Goal: Task Accomplishment & Management: Manage account settings

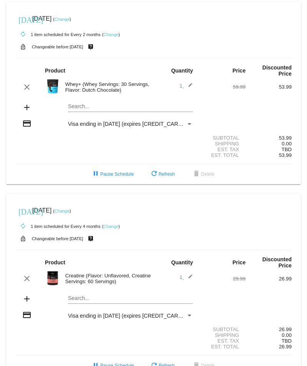
click at [115, 224] on link "Change" at bounding box center [110, 226] width 15 height 5
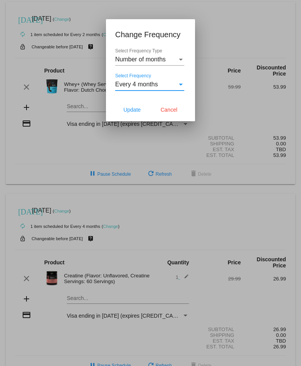
click at [179, 86] on div "Select Frequency" at bounding box center [180, 84] width 7 height 7
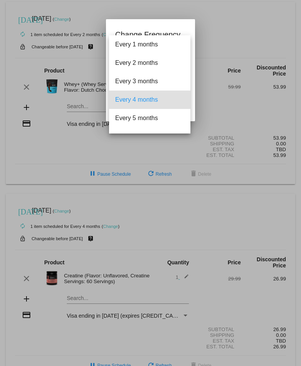
scroll to position [15, 0]
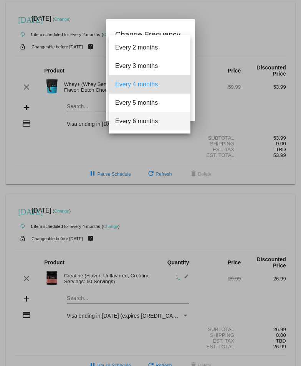
click at [161, 117] on span "Every 6 months" at bounding box center [149, 121] width 69 height 18
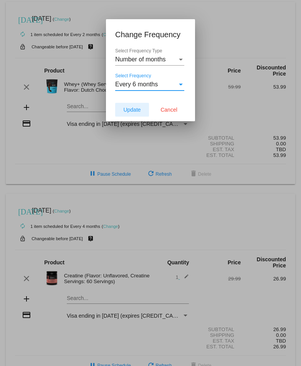
click at [135, 107] on span "Update" at bounding box center [131, 110] width 17 height 6
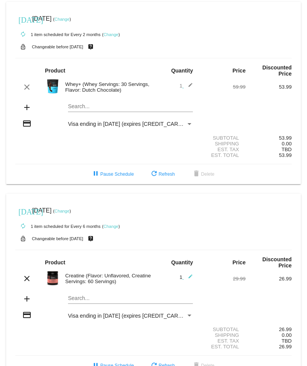
click at [115, 224] on link "Change" at bounding box center [110, 226] width 15 height 5
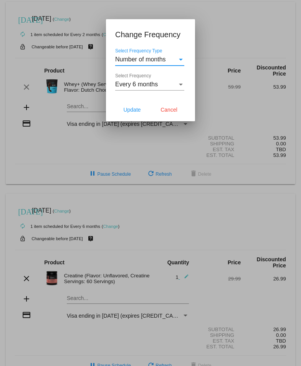
click at [145, 80] on div "Every 6 months Select Frequency" at bounding box center [149, 81] width 69 height 17
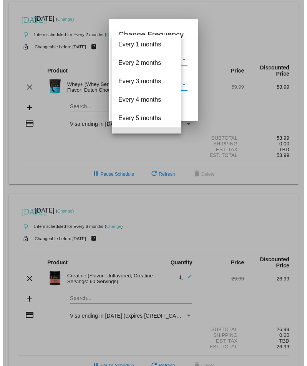
scroll to position [52, 0]
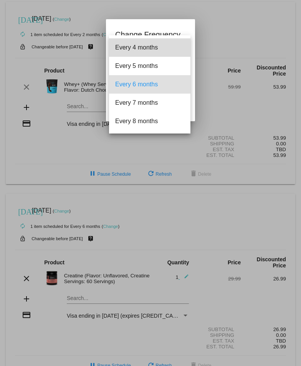
click at [150, 52] on span "Every 4 months" at bounding box center [149, 47] width 69 height 18
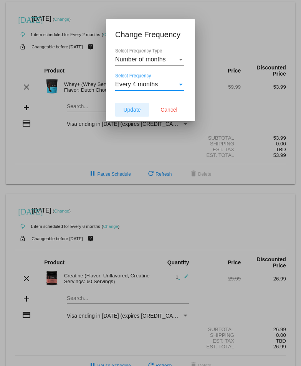
click at [141, 109] on button "Update" at bounding box center [132, 110] width 34 height 14
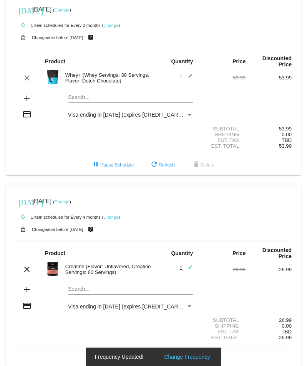
scroll to position [12, 0]
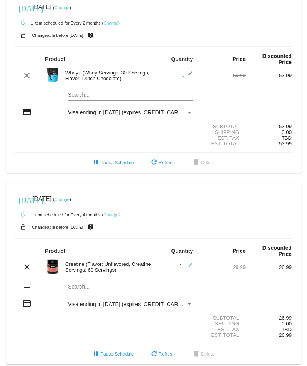
click at [69, 197] on link "Change" at bounding box center [61, 199] width 15 height 5
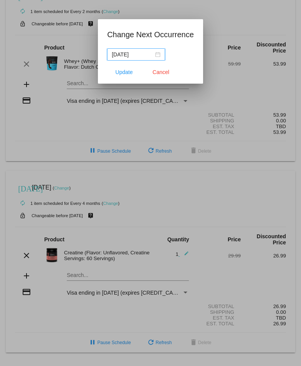
click at [158, 54] on div "[DATE]" at bounding box center [136, 54] width 49 height 8
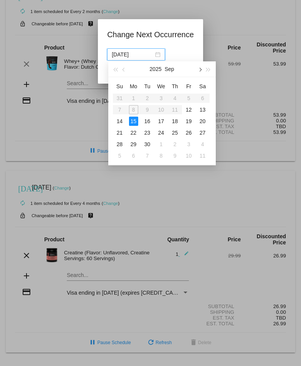
click at [201, 69] on span "button" at bounding box center [200, 70] width 4 height 4
click at [124, 71] on span "button" at bounding box center [124, 70] width 4 height 4
click at [125, 71] on span "button" at bounding box center [124, 70] width 4 height 4
click at [200, 69] on span "button" at bounding box center [200, 70] width 4 height 4
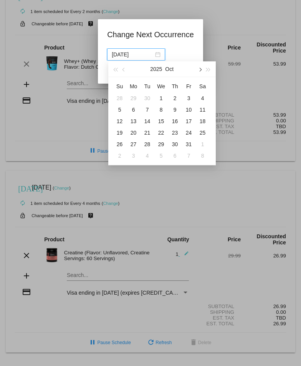
click at [200, 69] on span "button" at bounding box center [200, 70] width 4 height 4
click at [134, 121] on div "10" at bounding box center [133, 121] width 9 height 9
type input "2025-11-10"
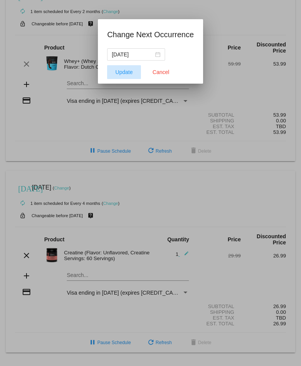
click at [119, 71] on span "Update" at bounding box center [123, 72] width 17 height 6
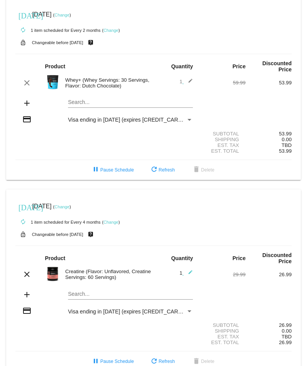
scroll to position [0, 0]
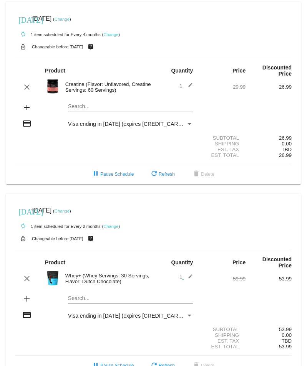
click at [69, 209] on link "Change" at bounding box center [61, 211] width 15 height 5
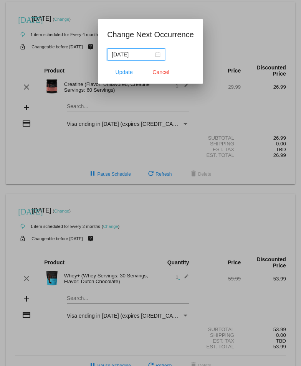
click at [160, 55] on div "[DATE]" at bounding box center [136, 54] width 49 height 8
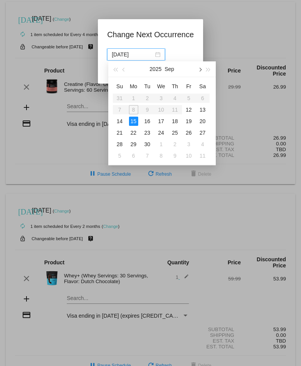
click at [198, 72] on button "button" at bounding box center [199, 68] width 8 height 15
click at [133, 121] on div "13" at bounding box center [133, 121] width 9 height 9
type input "[DATE]"
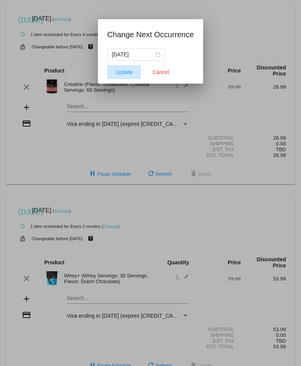
click at [134, 73] on button "Update" at bounding box center [124, 72] width 34 height 14
